Goal: Information Seeking & Learning: Learn about a topic

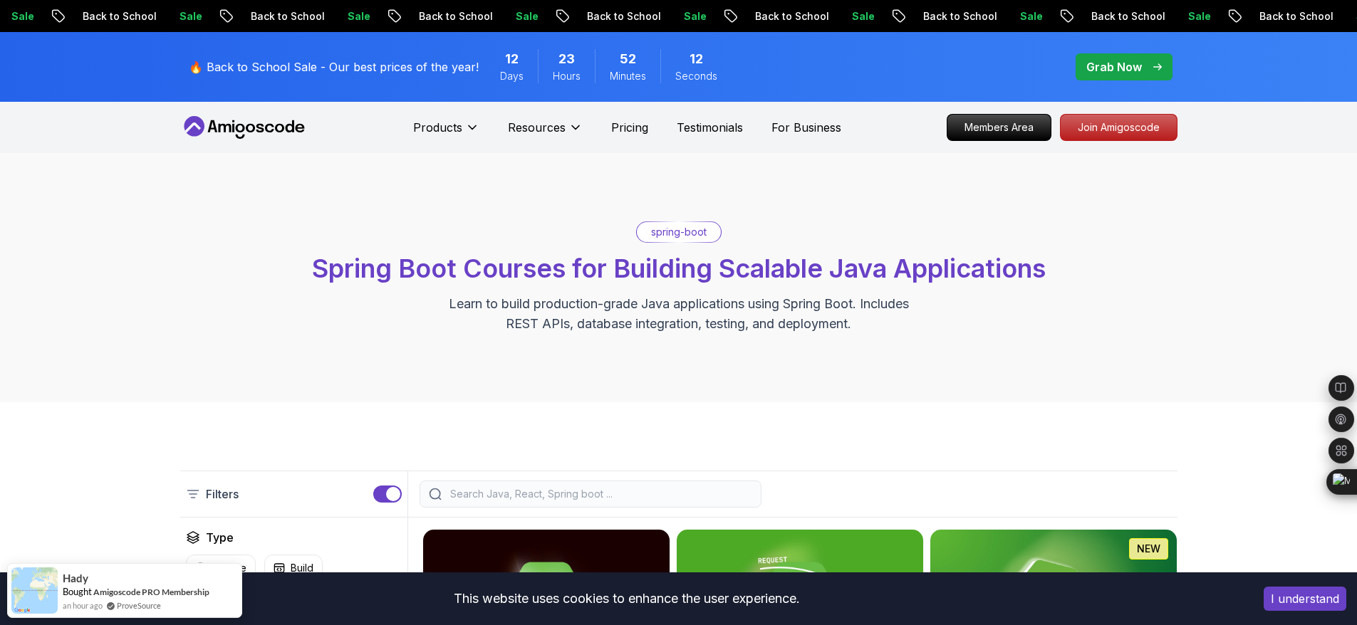
click at [261, 135] on icon at bounding box center [244, 127] width 128 height 23
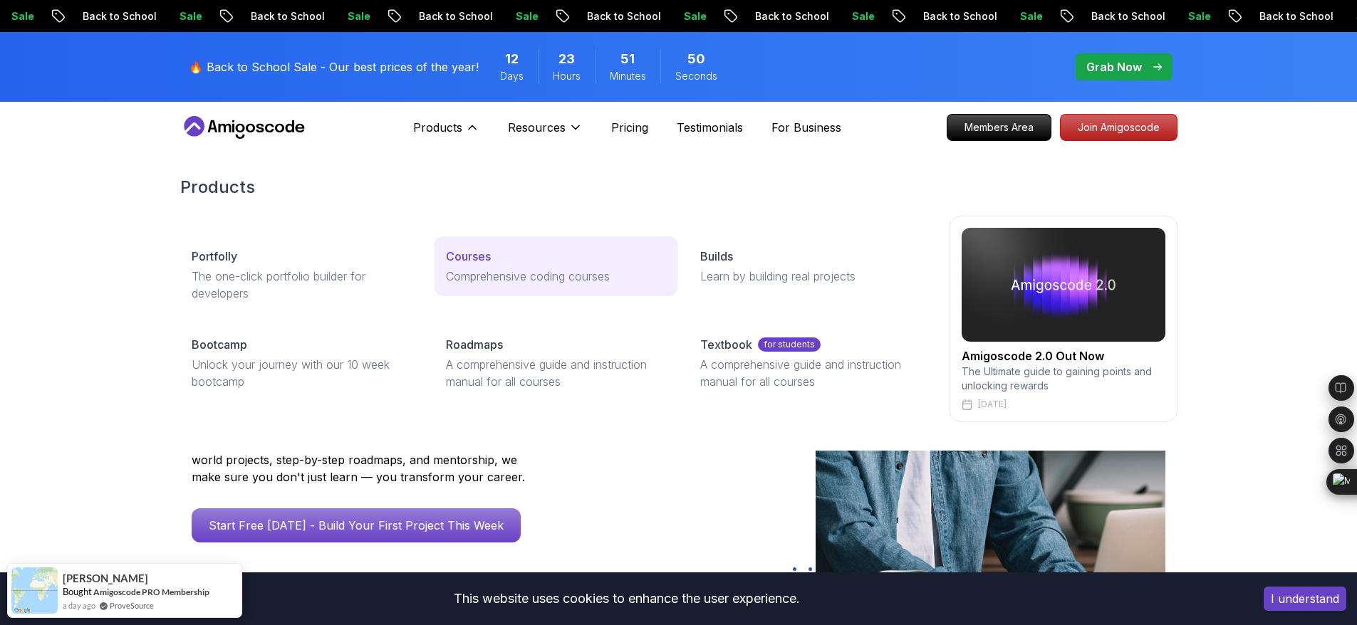
click at [482, 270] on p "Comprehensive coding courses" at bounding box center [556, 276] width 220 height 17
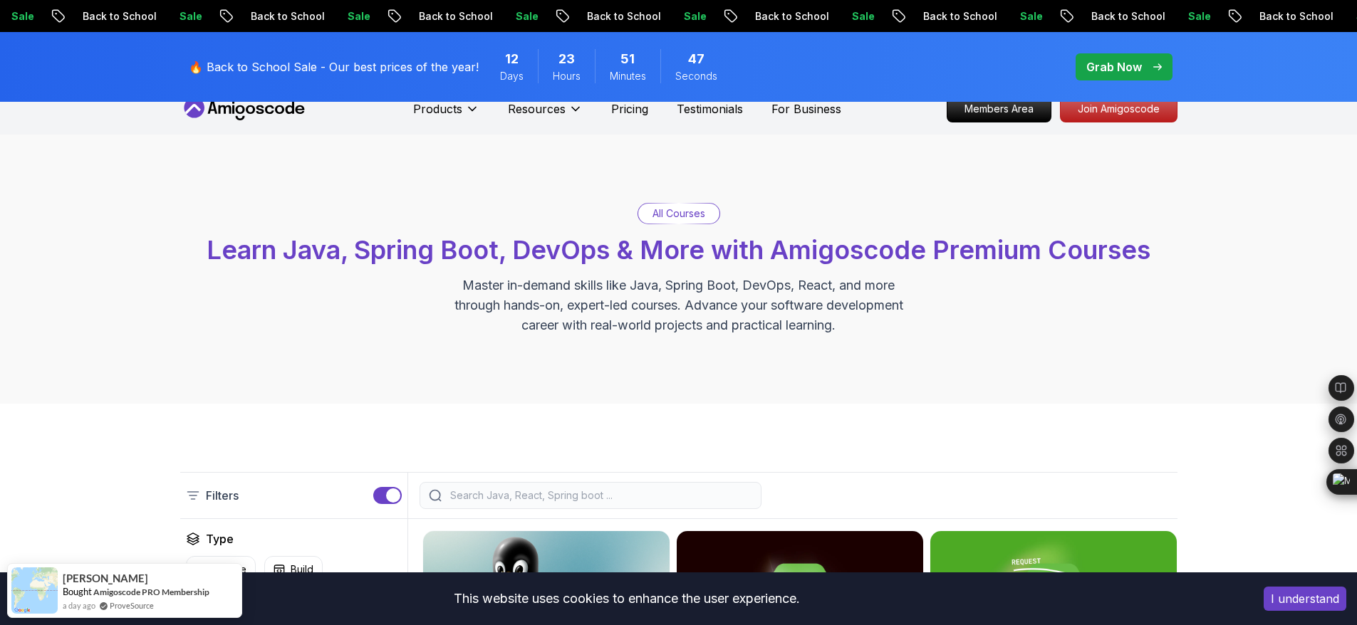
scroll to position [362, 0]
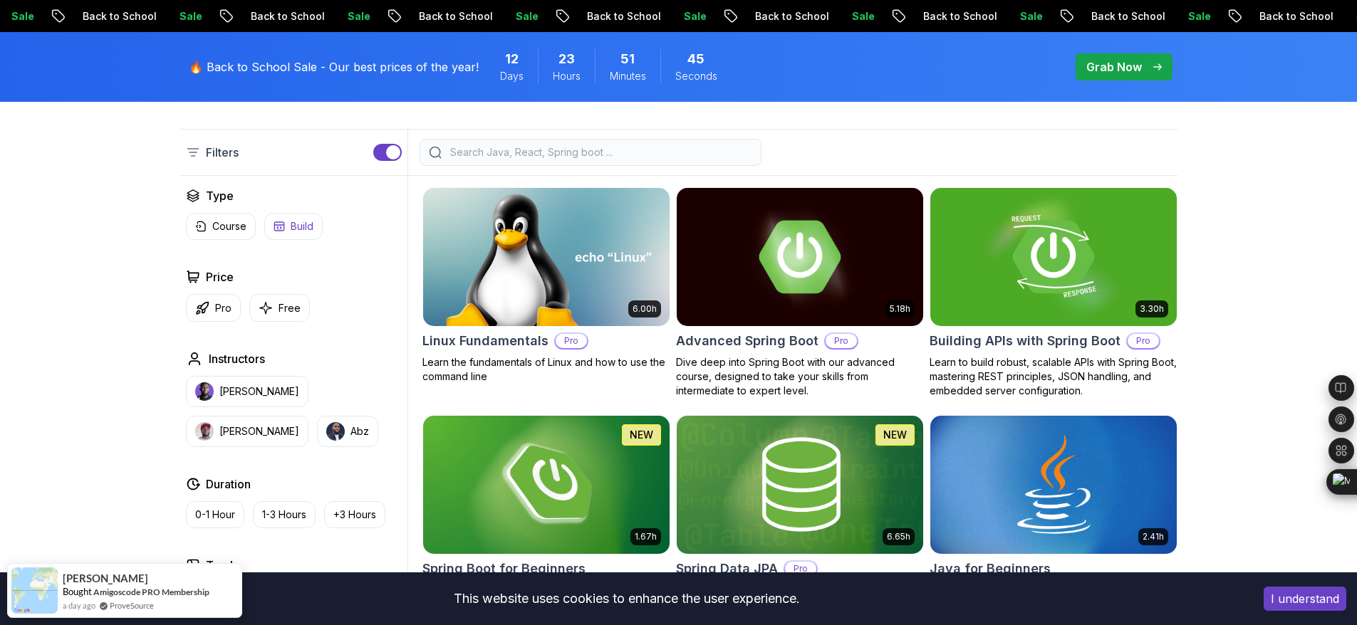
click at [295, 308] on p "Free" at bounding box center [289, 308] width 22 height 14
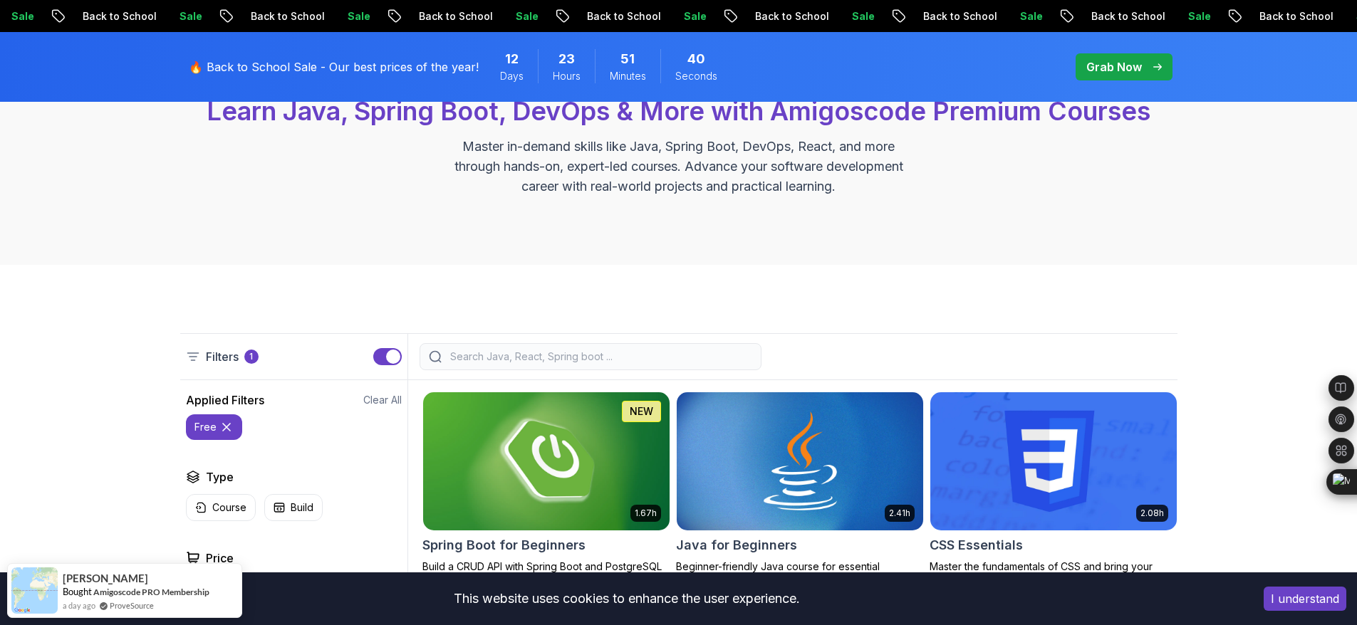
scroll to position [173, 0]
